Goal: Contribute content

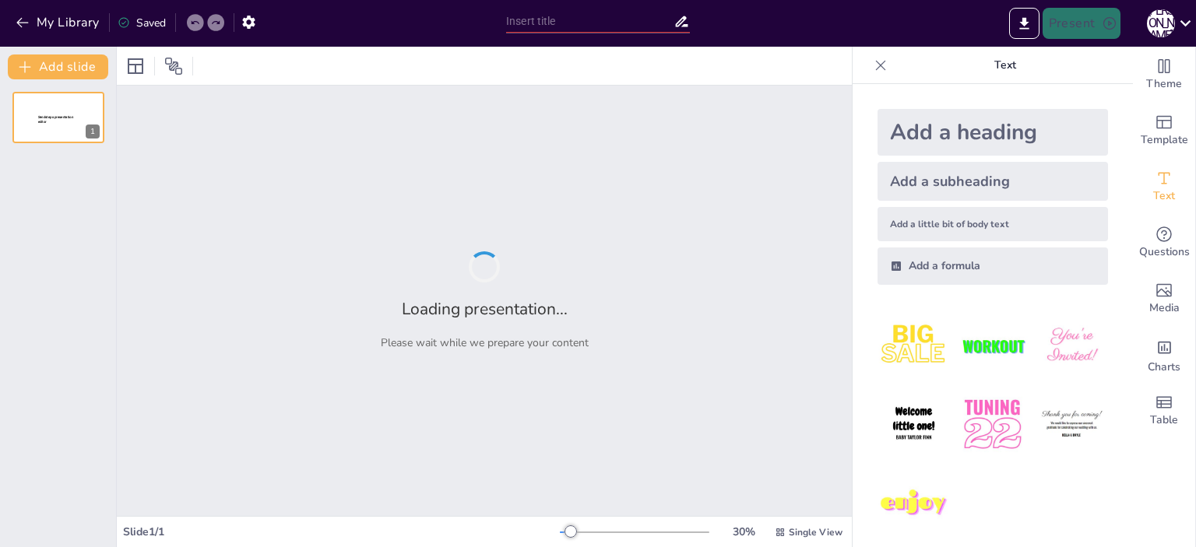
type input "非急性呼吸器依賴患者脫離呼吸器的評估指標與標準"
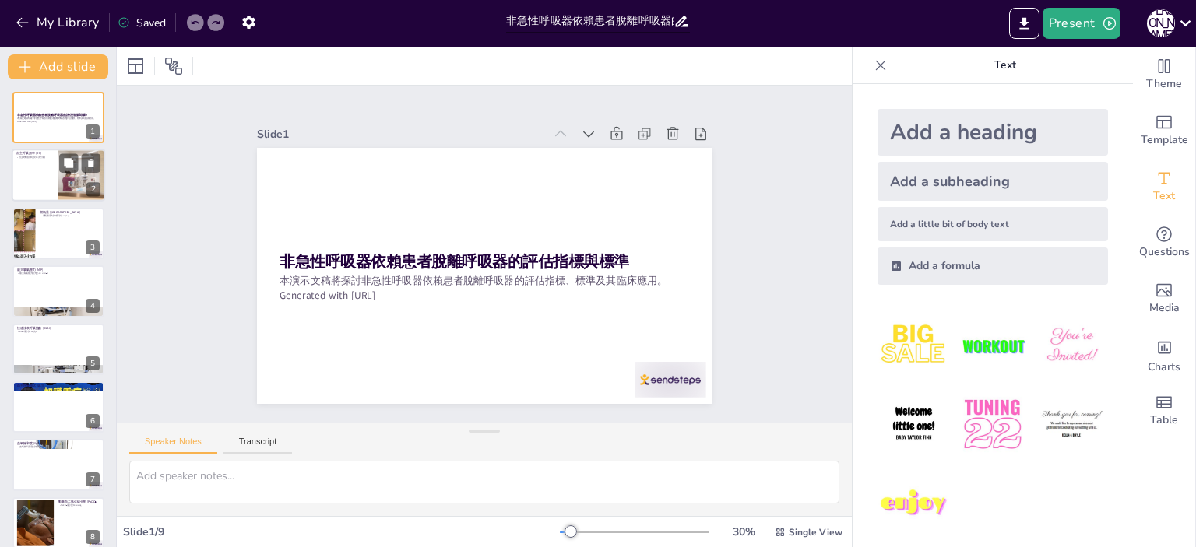
click at [53, 159] on div at bounding box center [58, 175] width 93 height 53
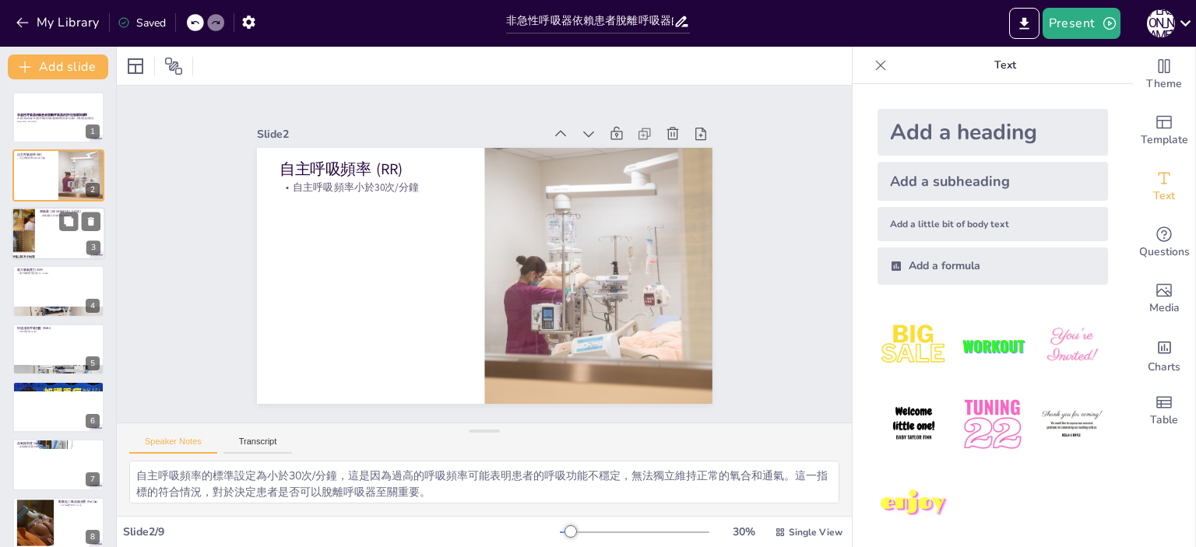
click at [64, 237] on div at bounding box center [58, 233] width 93 height 53
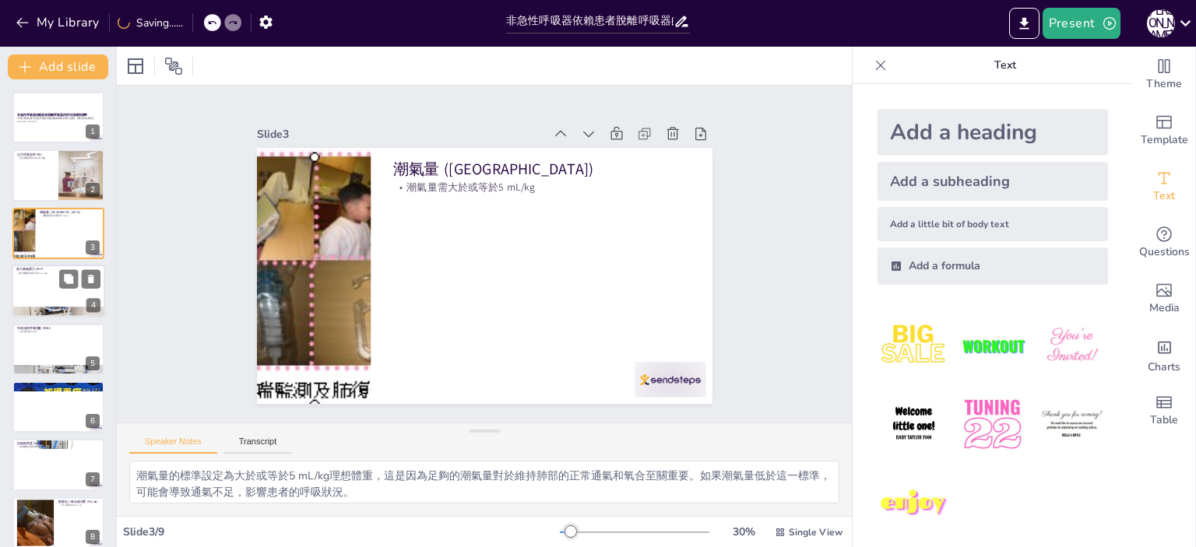
click at [60, 297] on div at bounding box center [58, 291] width 93 height 53
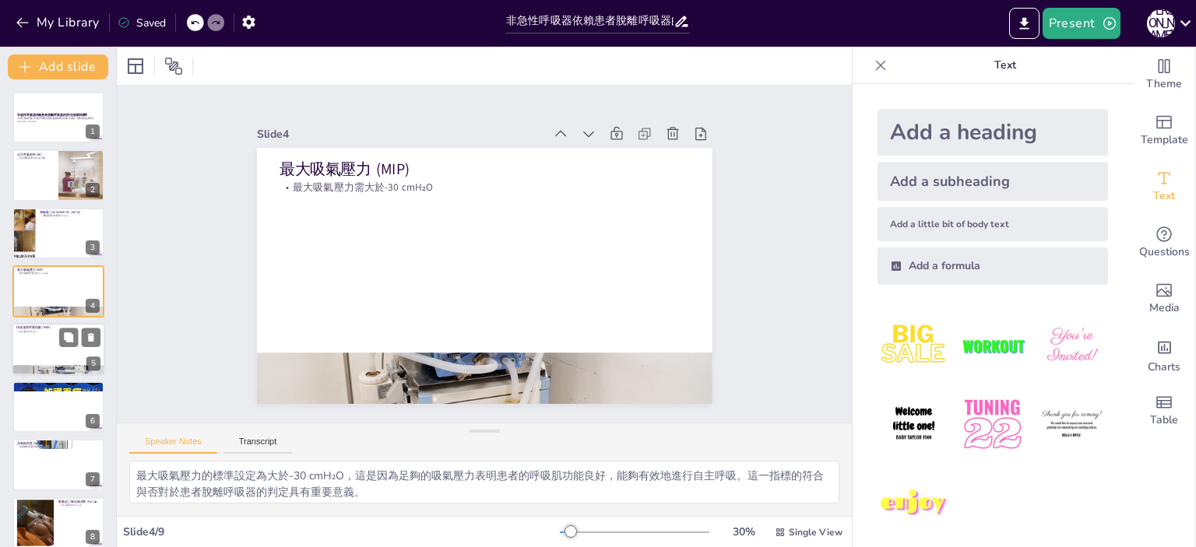
click at [60, 354] on div at bounding box center [58, 349] width 93 height 53
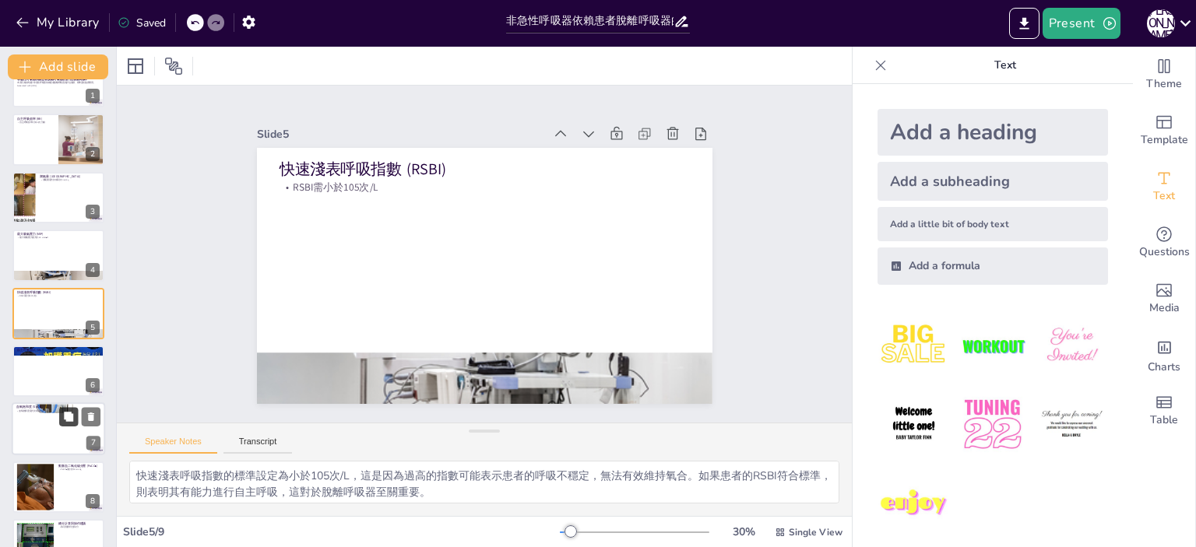
click at [62, 408] on button at bounding box center [68, 417] width 19 height 19
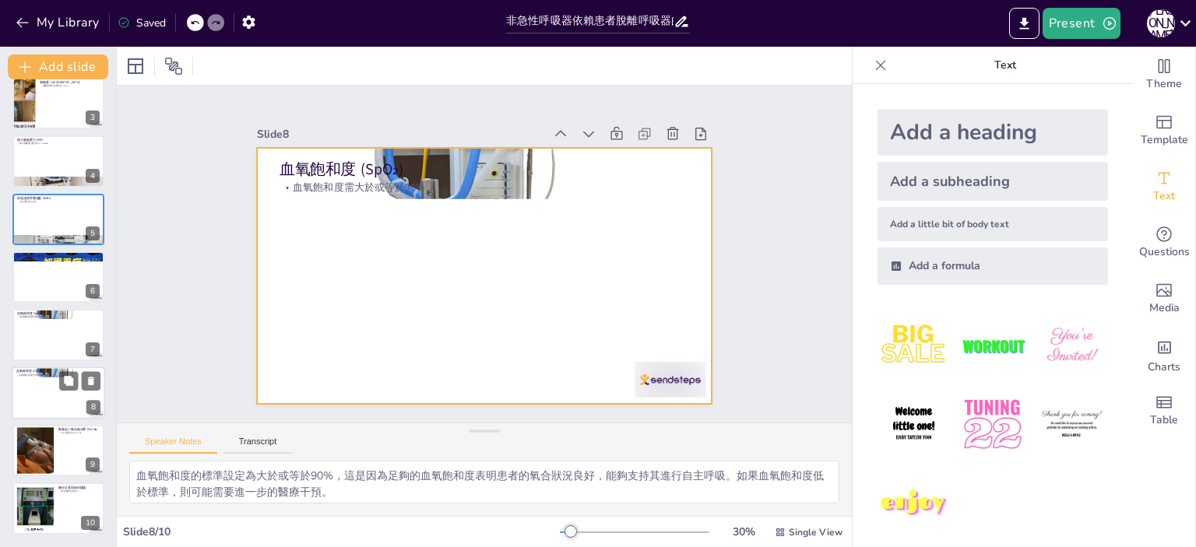
scroll to position [129, 0]
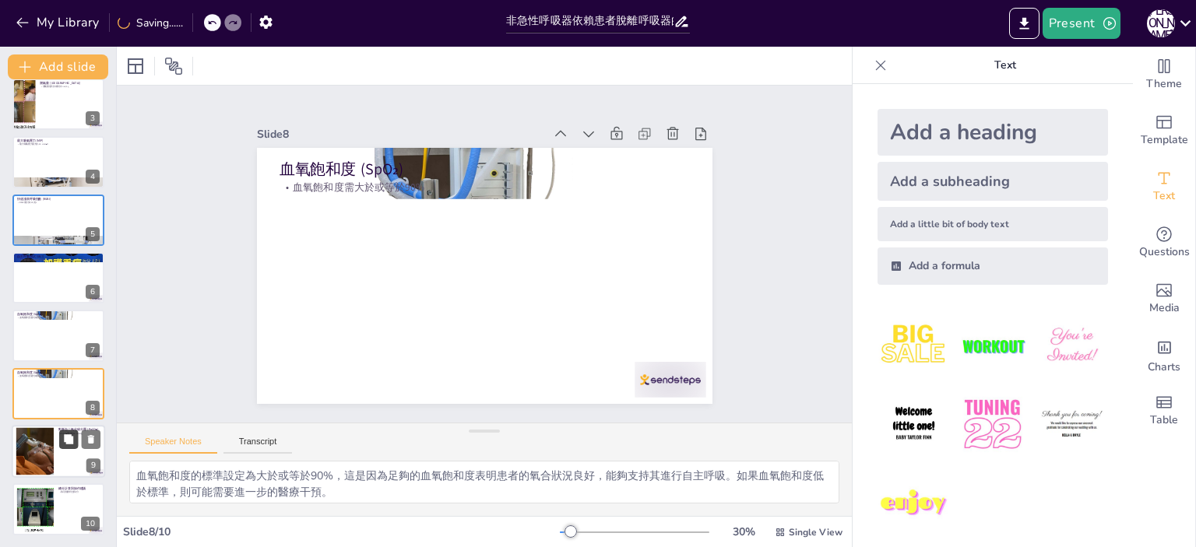
click at [65, 438] on icon at bounding box center [68, 438] width 9 height 9
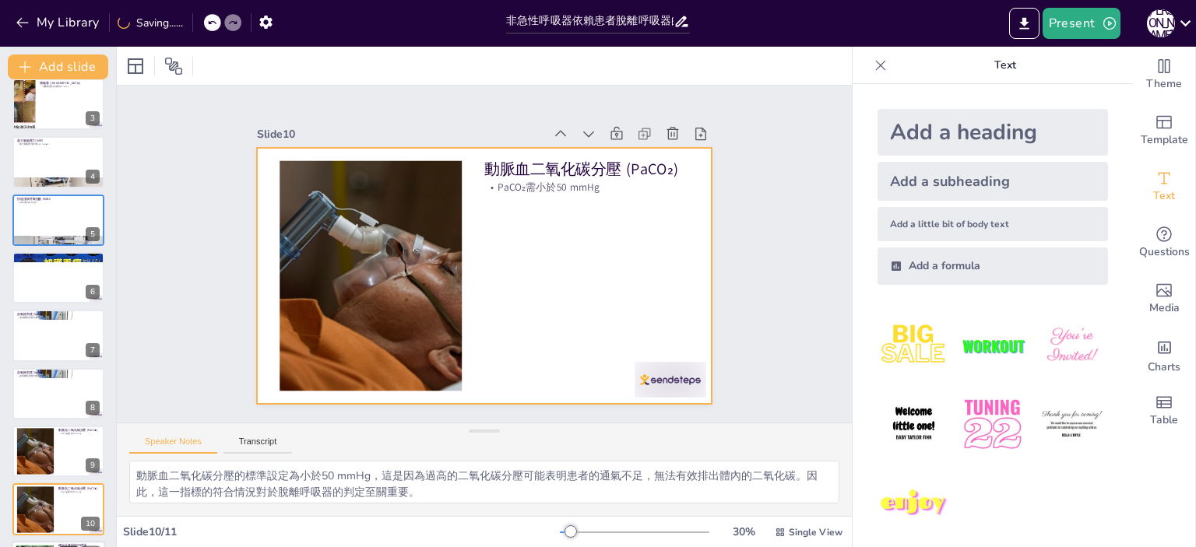
scroll to position [187, 0]
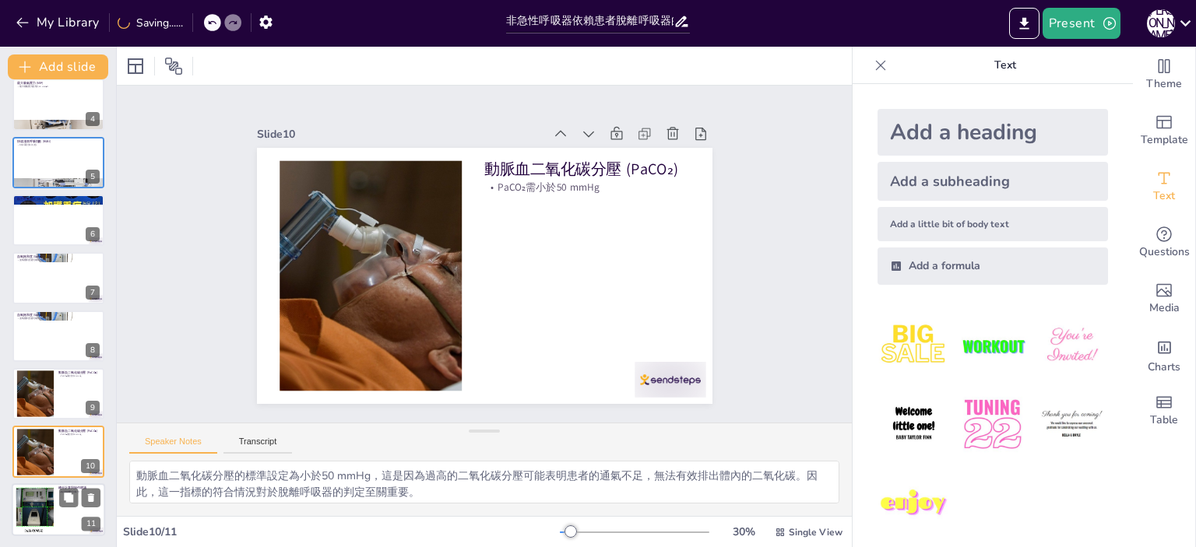
click at [72, 507] on div at bounding box center [58, 509] width 93 height 53
type textarea "總分計算的標準設定為每項指標符合得1分，這樣的計算方式能夠幫助醫療人員快速評估患者的整體狀況，並決定是否可以安全地安排脫離呼吸器。若總分達到或超過7分，則表明…"
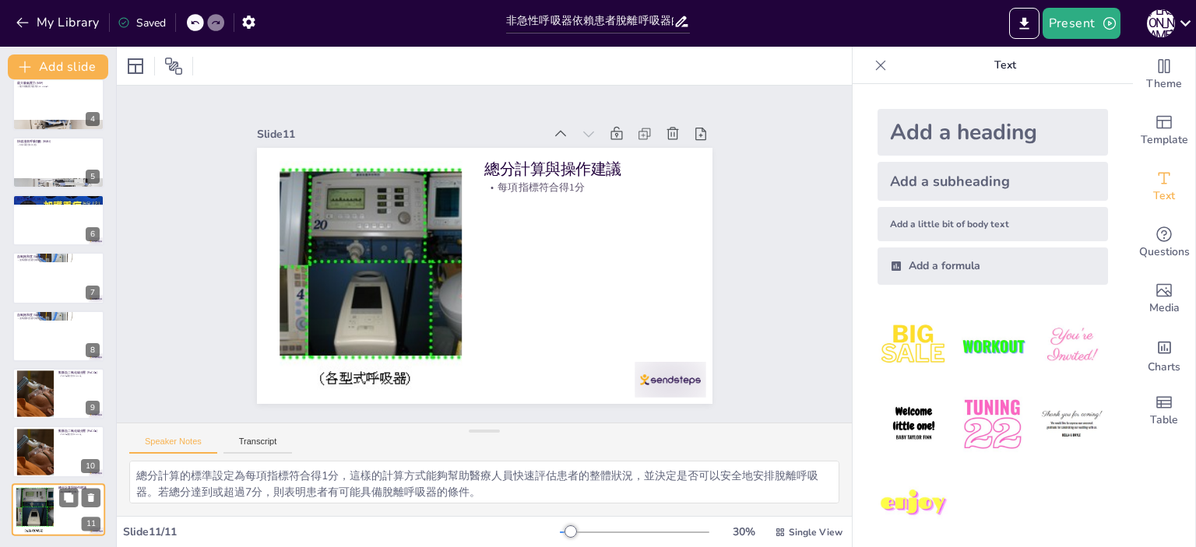
click at [63, 523] on div at bounding box center [58, 509] width 93 height 53
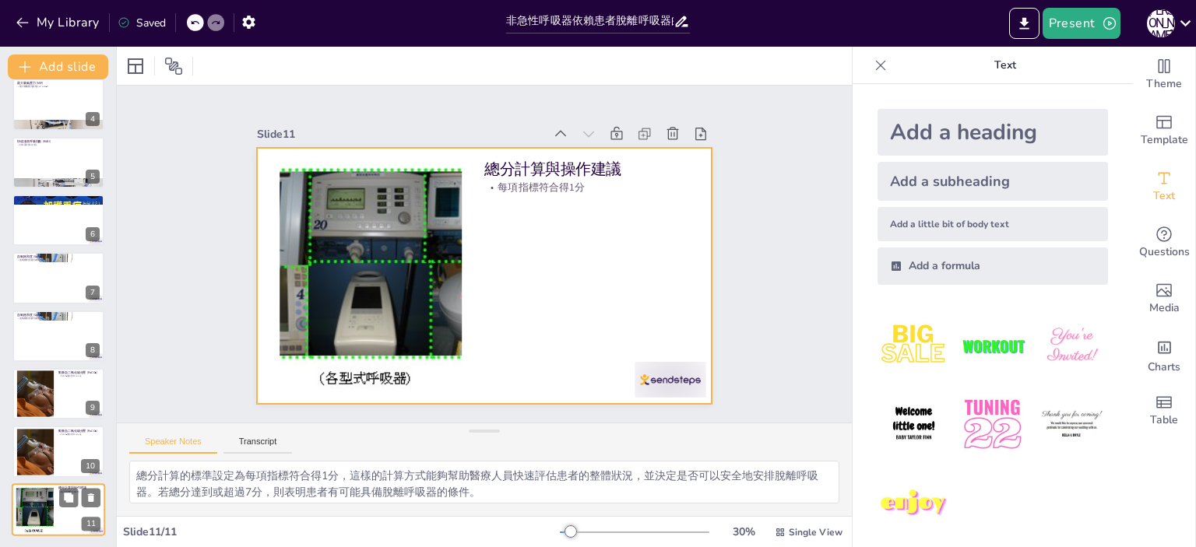
click at [60, 511] on div at bounding box center [58, 509] width 93 height 53
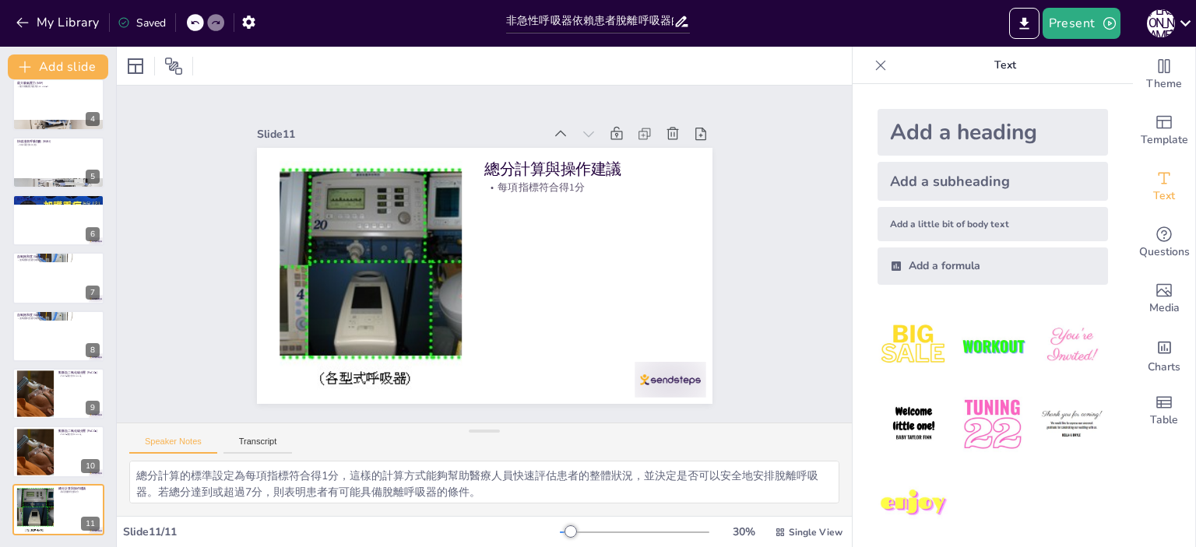
drag, startPoint x: 1177, startPoint y: 0, endPoint x: 676, endPoint y: 75, distance: 506.1
click at [676, 75] on div at bounding box center [484, 66] width 735 height 38
